Goal: Task Accomplishment & Management: Complete application form

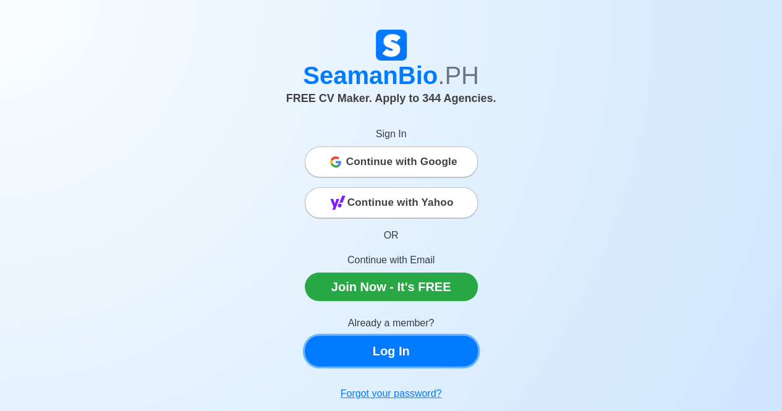
click at [369, 362] on link "Log In" at bounding box center [391, 351] width 173 height 31
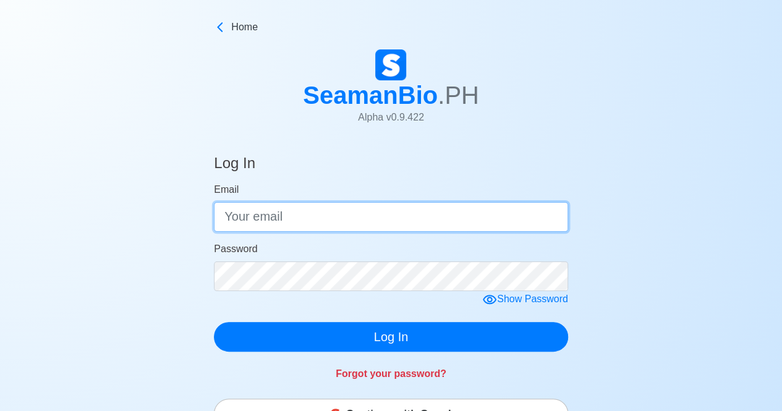
click at [368, 215] on input "Email" at bounding box center [391, 217] width 354 height 30
type input "[EMAIL_ADDRESS][DOMAIN_NAME]"
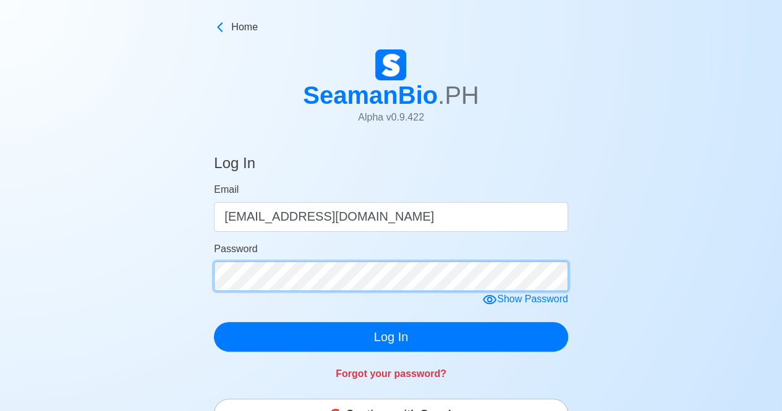
click button "Log In" at bounding box center [391, 337] width 354 height 30
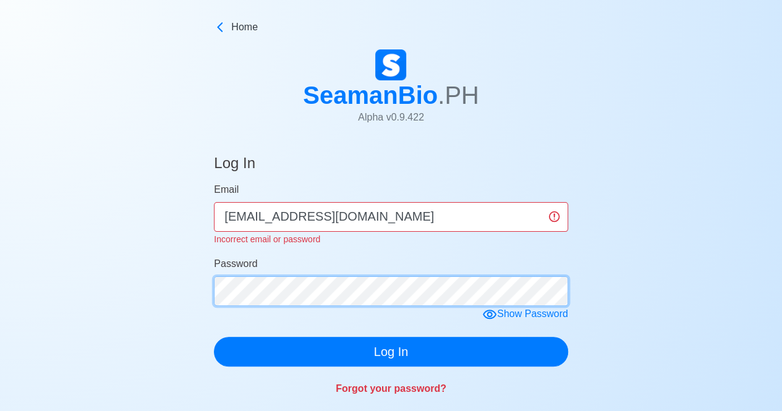
click button "Log In" at bounding box center [391, 352] width 354 height 30
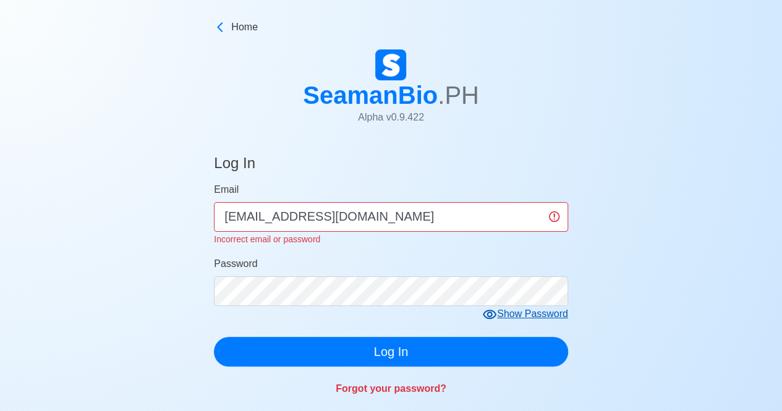
click at [487, 315] on icon at bounding box center [489, 314] width 15 height 15
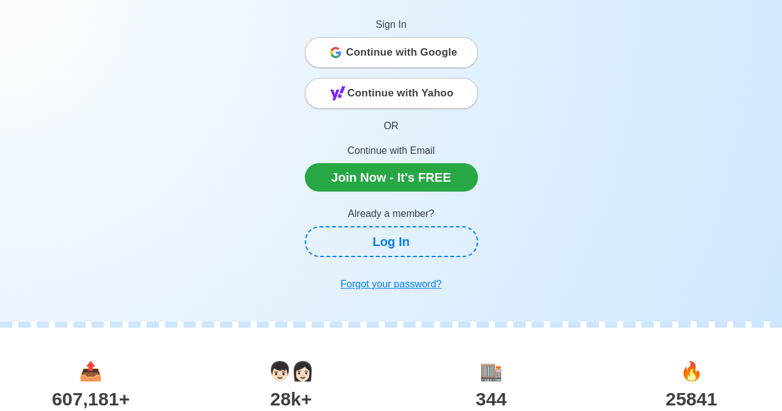
scroll to position [109, 0]
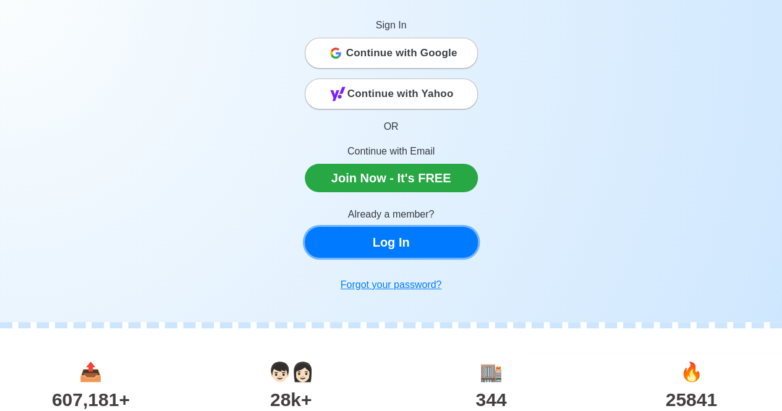
click at [421, 257] on link "Log In" at bounding box center [391, 242] width 173 height 31
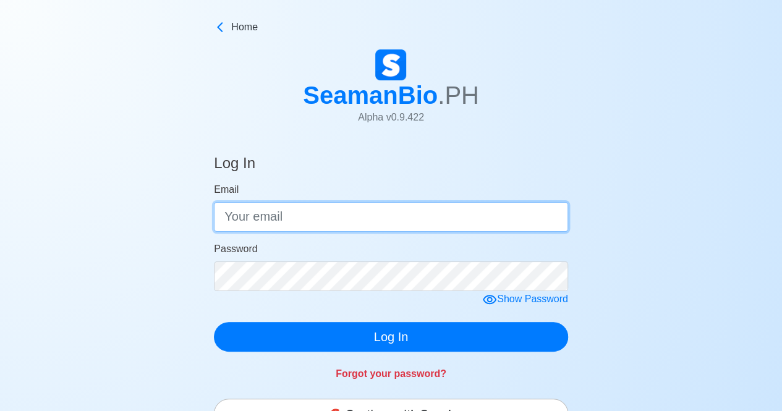
type input "[EMAIL_ADDRESS][DOMAIN_NAME]"
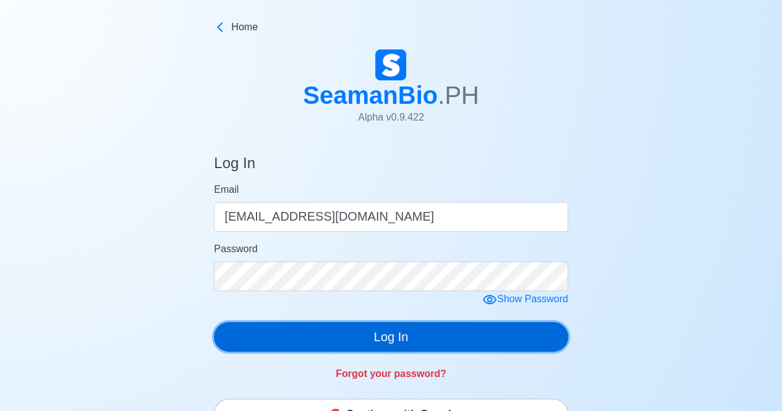
click at [423, 326] on button "Log In" at bounding box center [391, 337] width 354 height 30
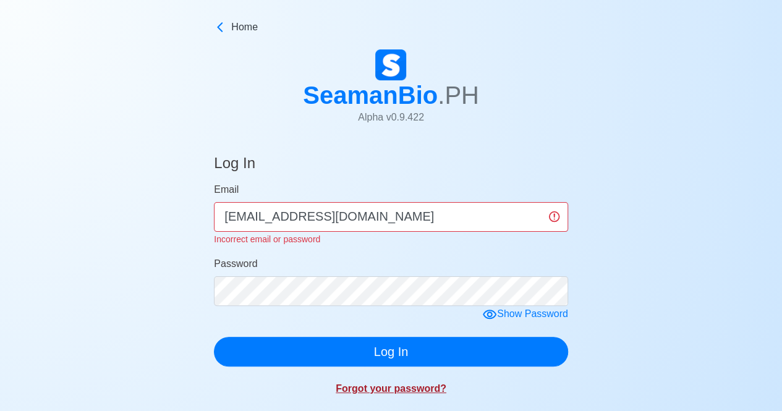
click at [383, 393] on link "Forgot your password?" at bounding box center [391, 388] width 111 height 11
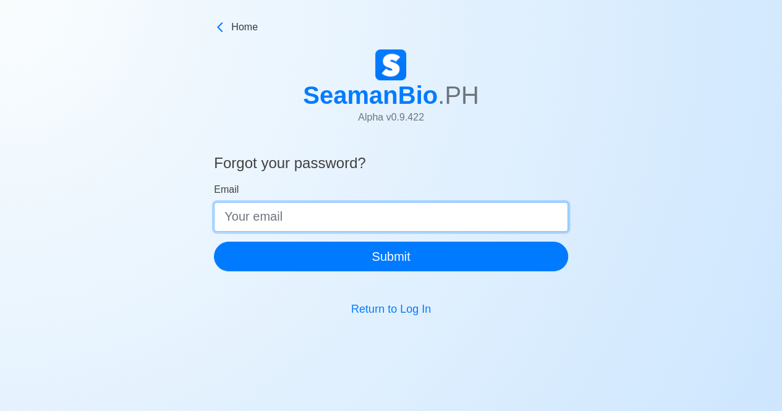
click at [326, 221] on input "Email" at bounding box center [391, 217] width 354 height 30
type input "[EMAIL_ADDRESS][DOMAIN_NAME]"
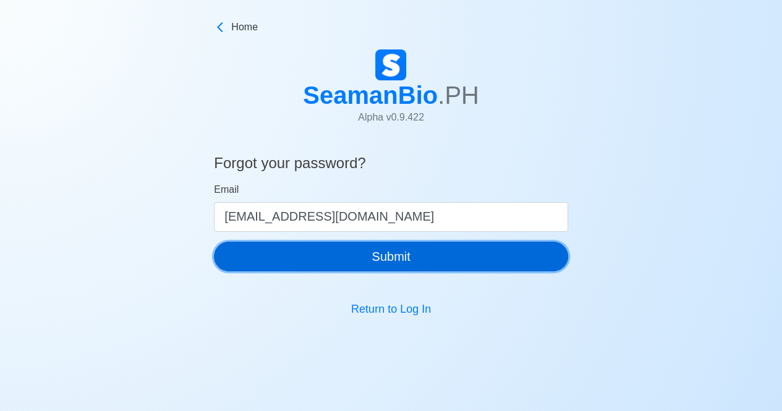
click at [329, 249] on button "Submit" at bounding box center [391, 257] width 354 height 30
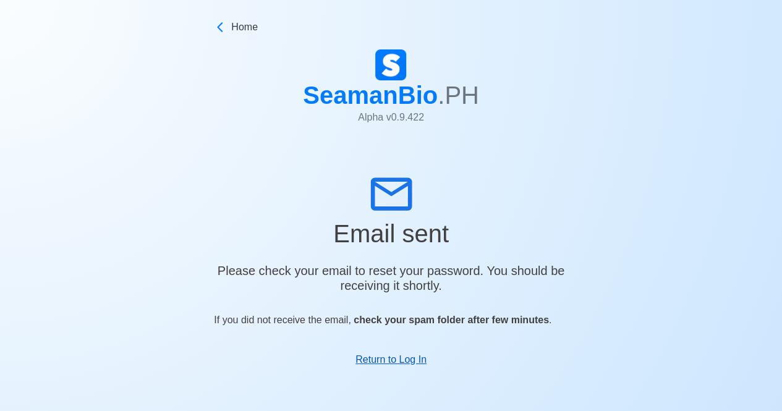
click at [412, 365] on link "Return to Log In" at bounding box center [391, 359] width 71 height 11
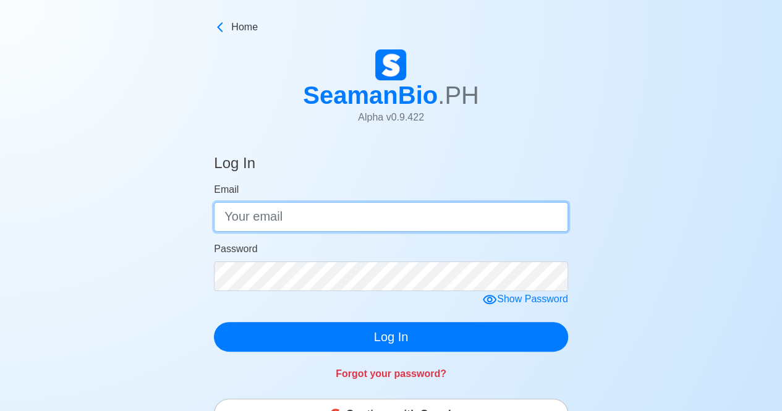
click at [328, 210] on input "Email" at bounding box center [391, 217] width 354 height 30
type input "[EMAIL_ADDRESS][DOMAIN_NAME]"
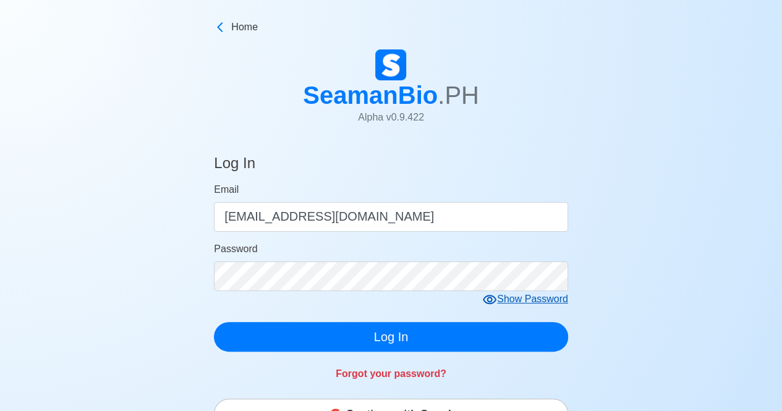
click at [505, 302] on div "Show Password" at bounding box center [525, 299] width 86 height 15
click at [505, 302] on div "Hide Password" at bounding box center [528, 299] width 82 height 15
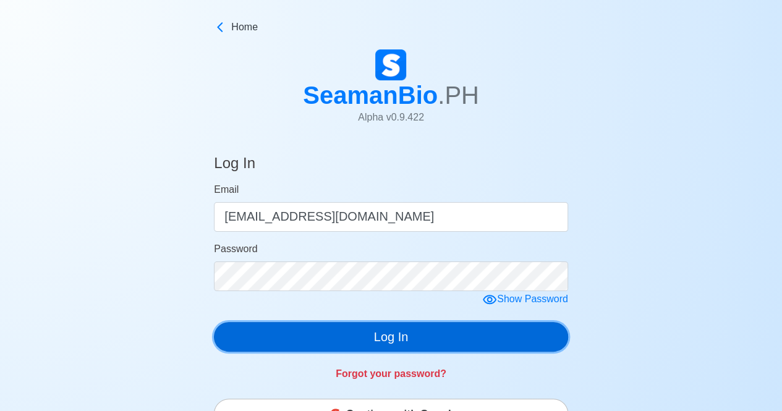
click at [496, 335] on button "Log In" at bounding box center [391, 337] width 354 height 30
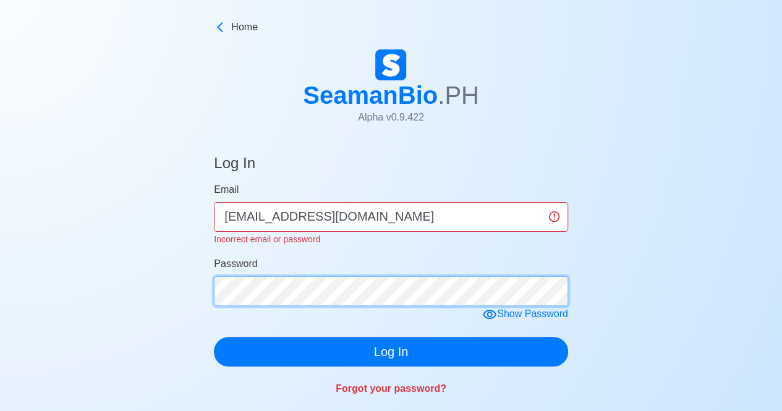
click button "Log In" at bounding box center [391, 352] width 354 height 30
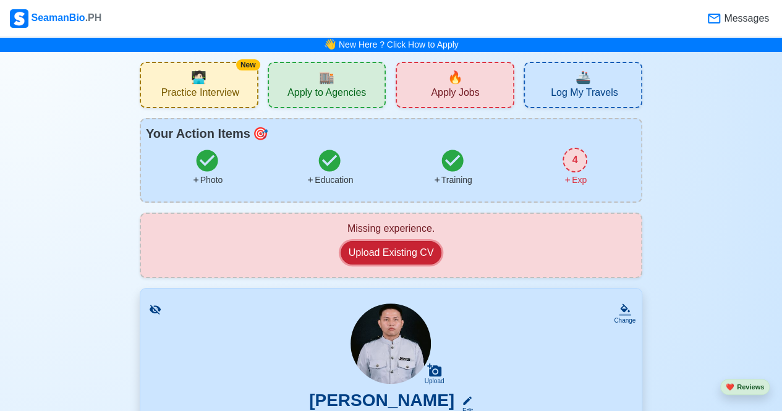
click at [402, 252] on button "Upload Existing CV" at bounding box center [391, 252] width 101 height 23
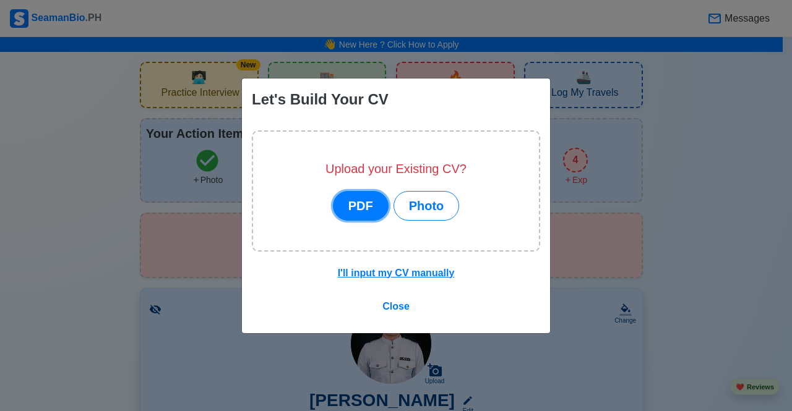
click at [370, 207] on button "PDF" at bounding box center [361, 206] width 56 height 30
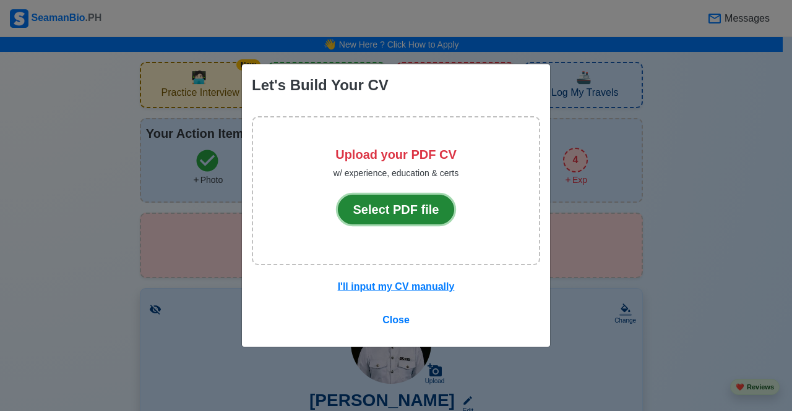
click at [386, 216] on button "Select PDF file" at bounding box center [396, 210] width 117 height 30
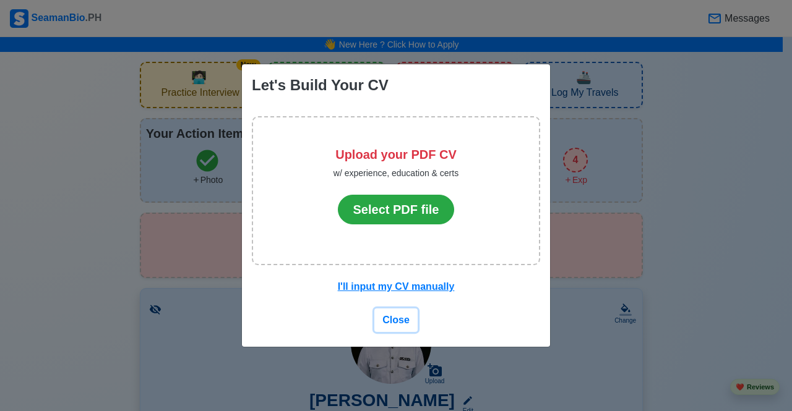
click at [395, 317] on span "Close" at bounding box center [395, 320] width 27 height 11
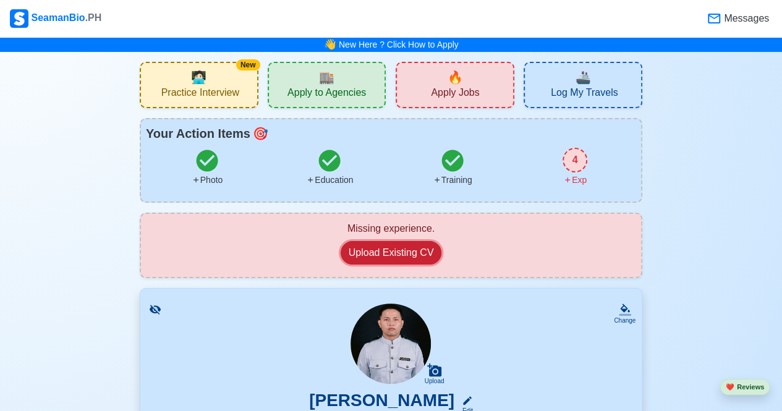
click at [417, 257] on button "Upload Existing CV" at bounding box center [391, 252] width 101 height 23
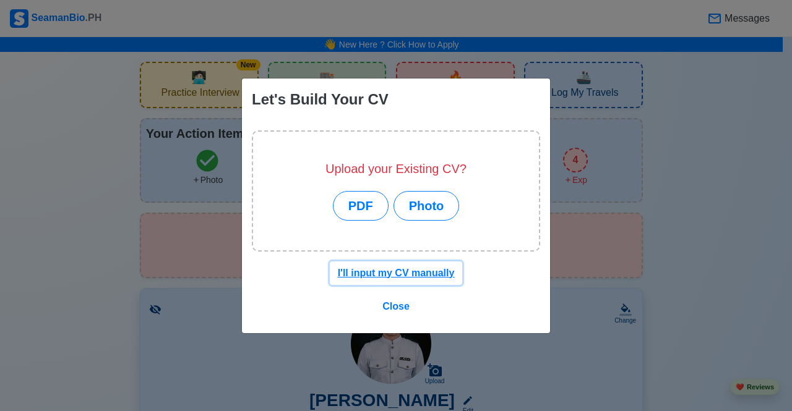
click at [395, 273] on u "I'll input my CV manually" at bounding box center [396, 273] width 117 height 11
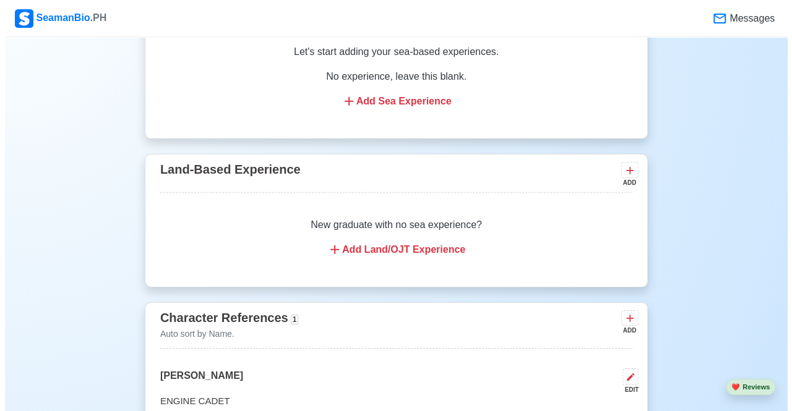
scroll to position [1770, 0]
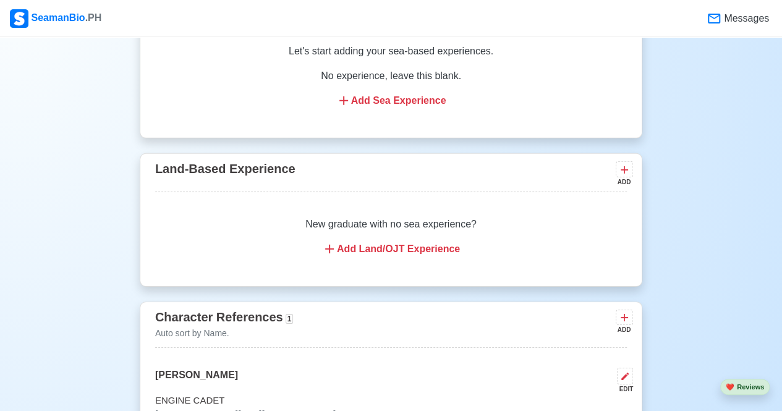
click at [419, 250] on div "Add Land/OJT Experience" at bounding box center [391, 249] width 442 height 15
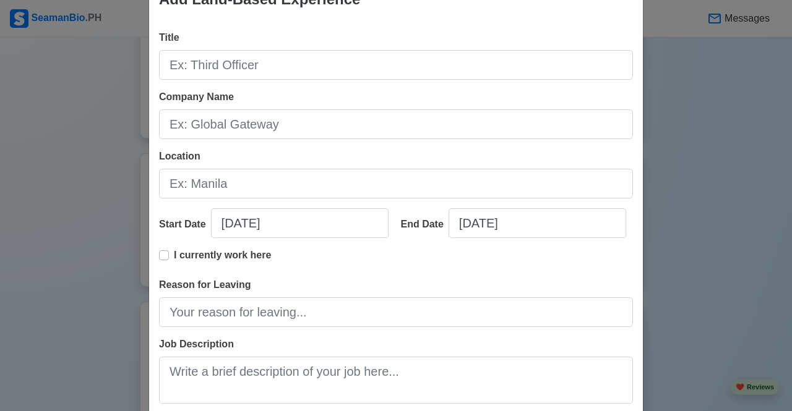
scroll to position [0, 0]
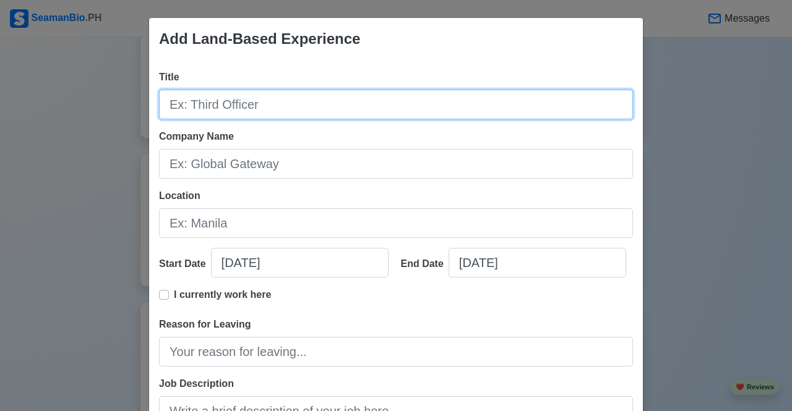
click at [407, 119] on input "Title" at bounding box center [396, 105] width 474 height 30
type input "STUDENT"
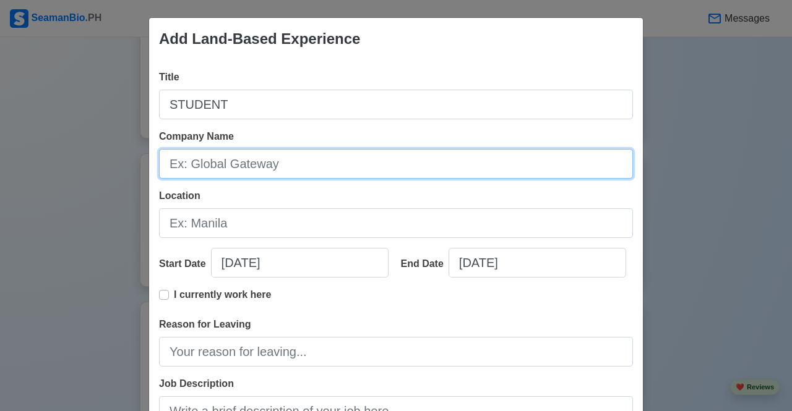
click at [352, 160] on input "Company Name" at bounding box center [396, 164] width 474 height 30
type input "RHU MOLAVE"
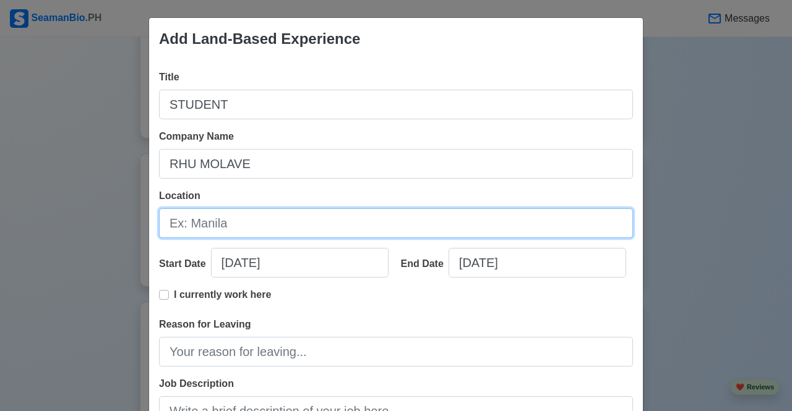
click at [324, 227] on input "Location" at bounding box center [396, 223] width 474 height 30
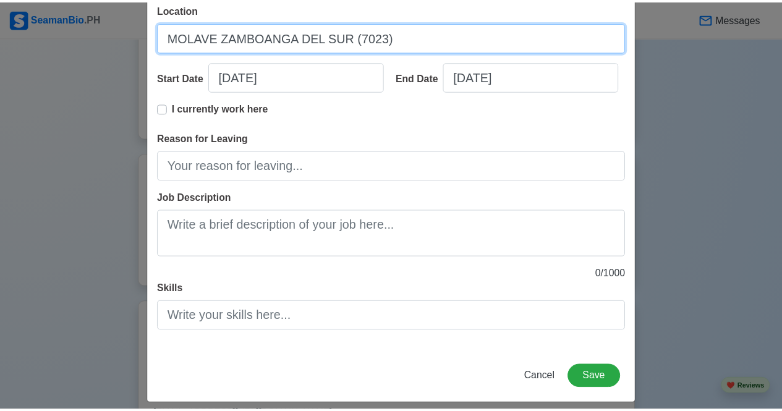
scroll to position [187, 0]
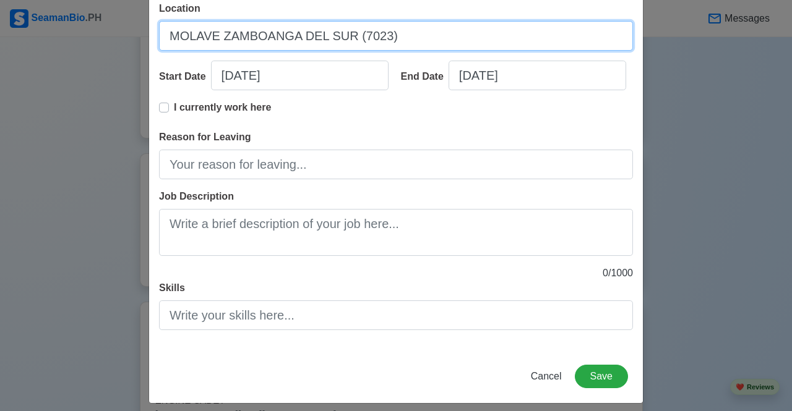
type input "MOLAVE ZAMBOANGA DEL SUR (7023)"
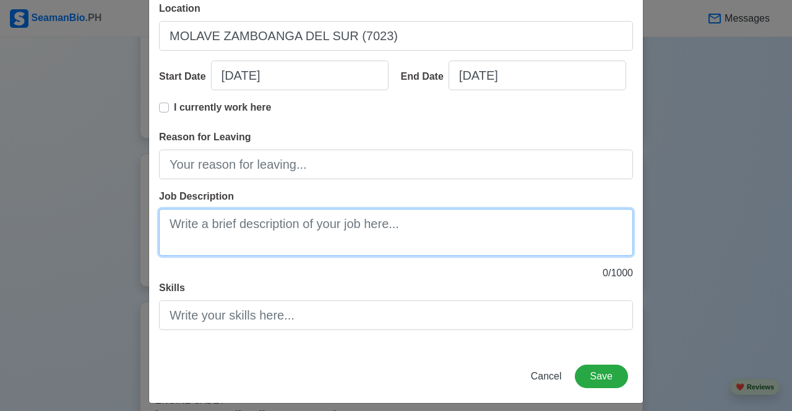
click at [378, 234] on textarea "Job Description" at bounding box center [396, 232] width 474 height 47
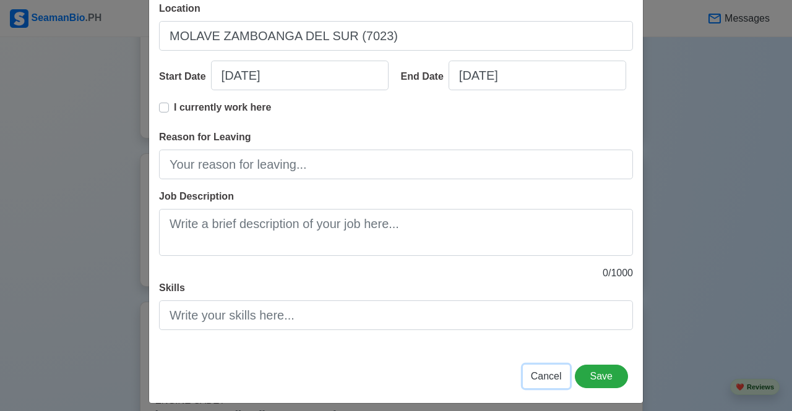
click at [540, 374] on span "Cancel" at bounding box center [546, 376] width 31 height 11
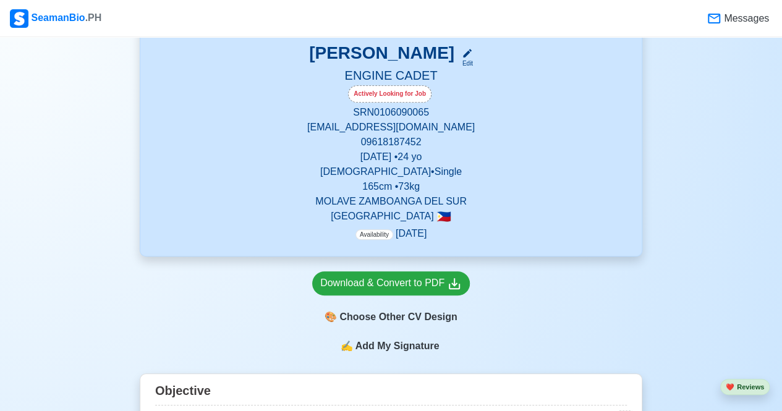
scroll to position [348, 0]
click at [380, 324] on div "🎨 Choose Other CV Design" at bounding box center [391, 316] width 158 height 23
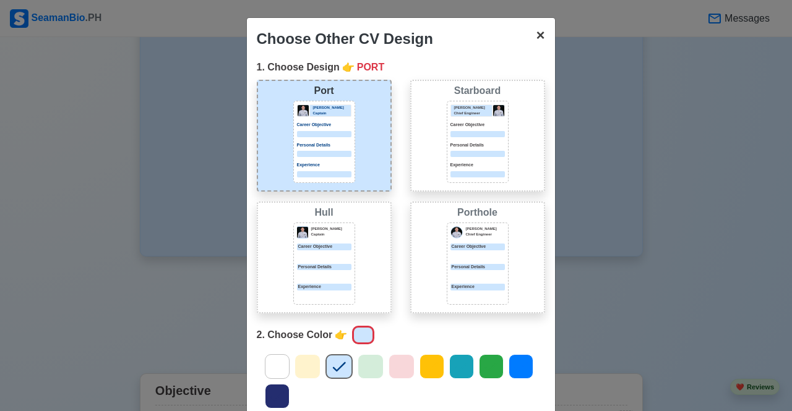
click at [536, 31] on span "×" at bounding box center [540, 35] width 9 height 17
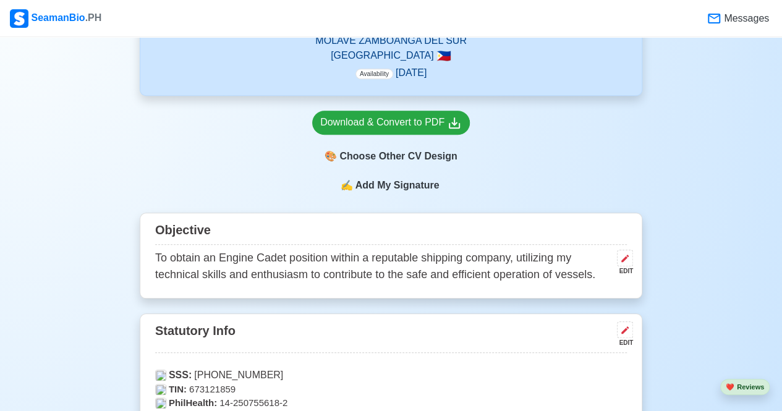
scroll to position [508, 0]
click at [403, 191] on span "Add My Signature" at bounding box center [396, 185] width 89 height 15
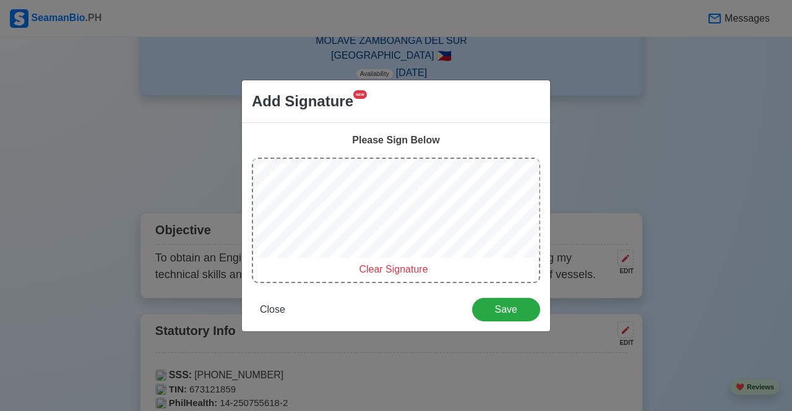
click at [386, 269] on span "Clear Signature" at bounding box center [393, 269] width 69 height 11
click at [449, 98] on div "Add Signature NEW Please Sign Below Clear Signature Close Save" at bounding box center [395, 206] width 309 height 252
click at [379, 271] on span "Clear Signature" at bounding box center [393, 269] width 69 height 11
click at [704, 229] on div "Add Signature NEW Please Sign Below Clear Signature Close Save" at bounding box center [396, 205] width 792 height 411
click at [416, 268] on span "Clear Signature" at bounding box center [393, 269] width 69 height 11
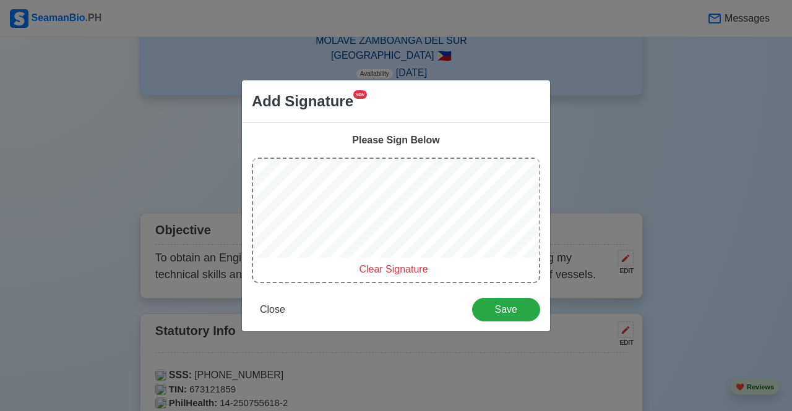
click at [390, 261] on div at bounding box center [396, 210] width 286 height 103
click at [500, 304] on span "Save" at bounding box center [506, 309] width 52 height 11
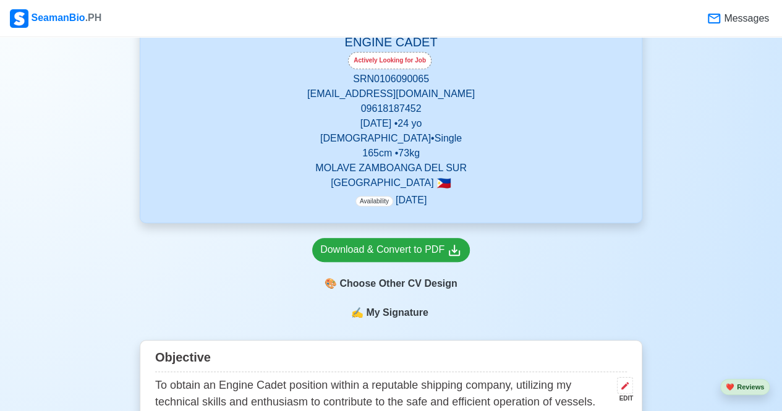
scroll to position [380, 0]
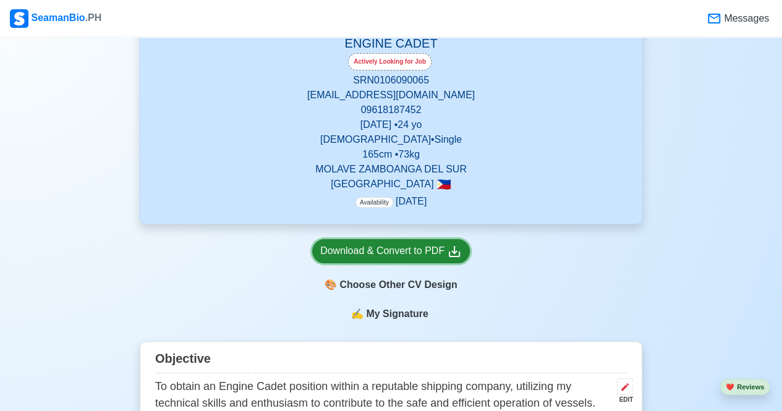
click at [422, 262] on link "Download & Convert to PDF" at bounding box center [391, 251] width 158 height 24
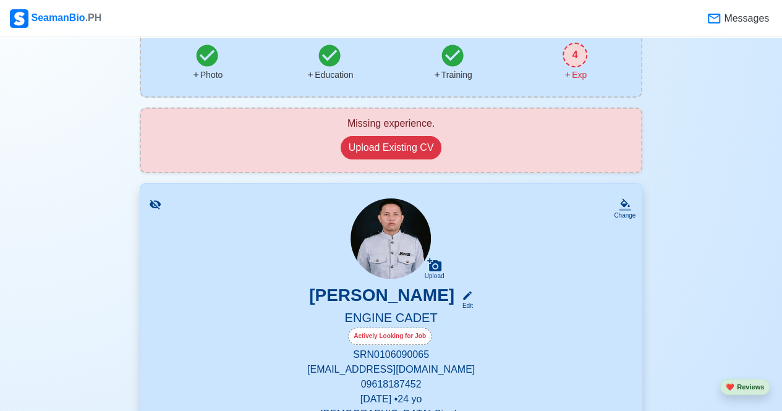
scroll to position [105, 0]
click at [390, 153] on button "Upload Existing CV" at bounding box center [391, 147] width 101 height 23
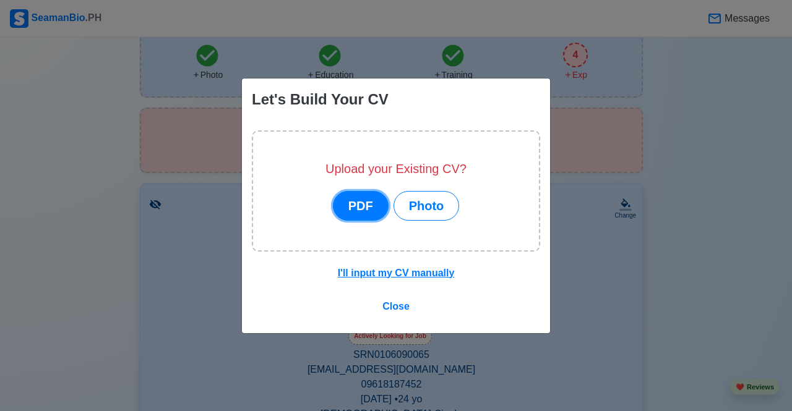
click at [370, 207] on button "PDF" at bounding box center [361, 206] width 56 height 30
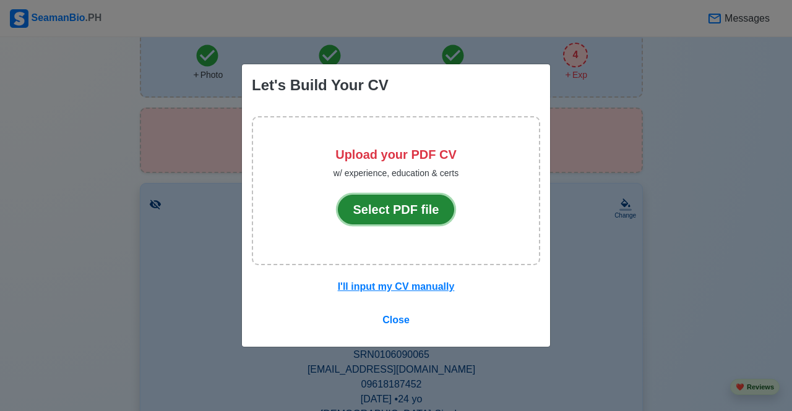
click at [370, 207] on button "Select PDF file" at bounding box center [396, 210] width 117 height 30
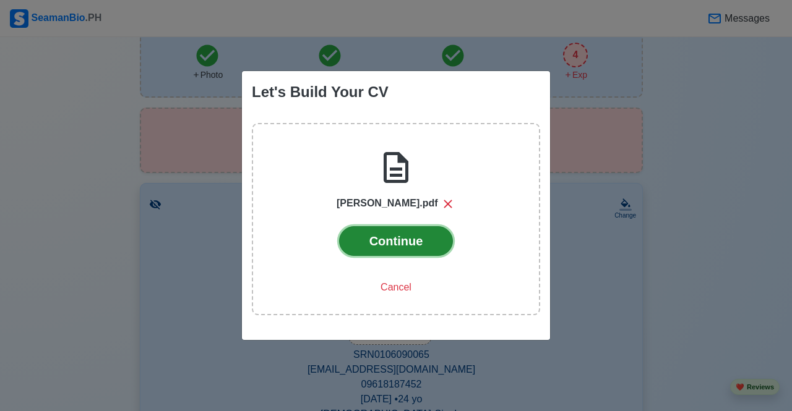
click at [369, 242] on button "Continue" at bounding box center [396, 241] width 114 height 30
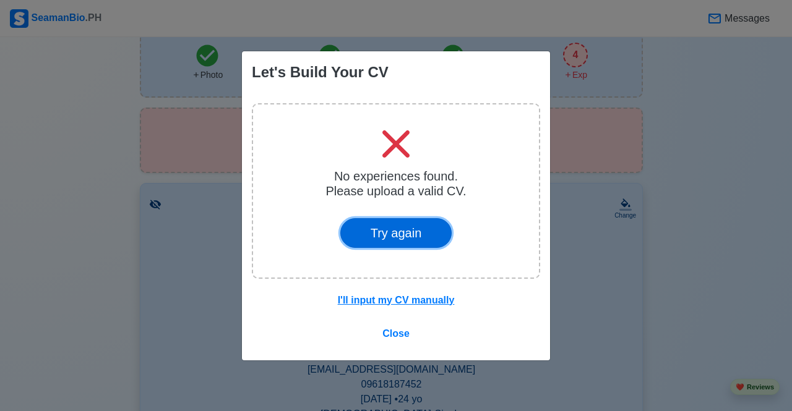
click at [375, 242] on button "Try again" at bounding box center [396, 233] width 112 height 30
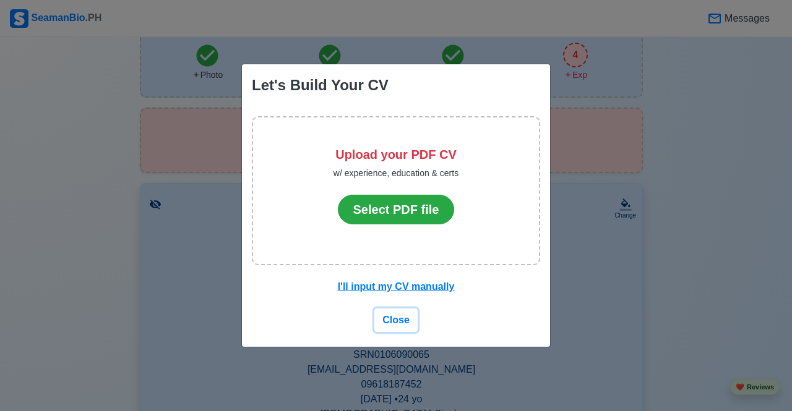
click at [395, 325] on span "Close" at bounding box center [395, 320] width 27 height 11
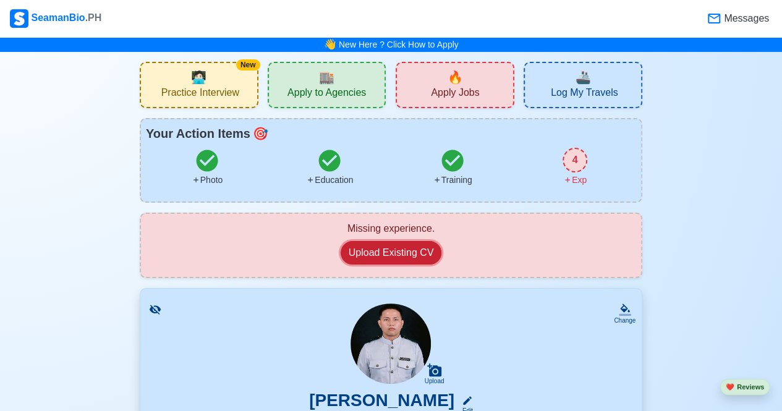
scroll to position [1, 0]
